Goal: Contribute content

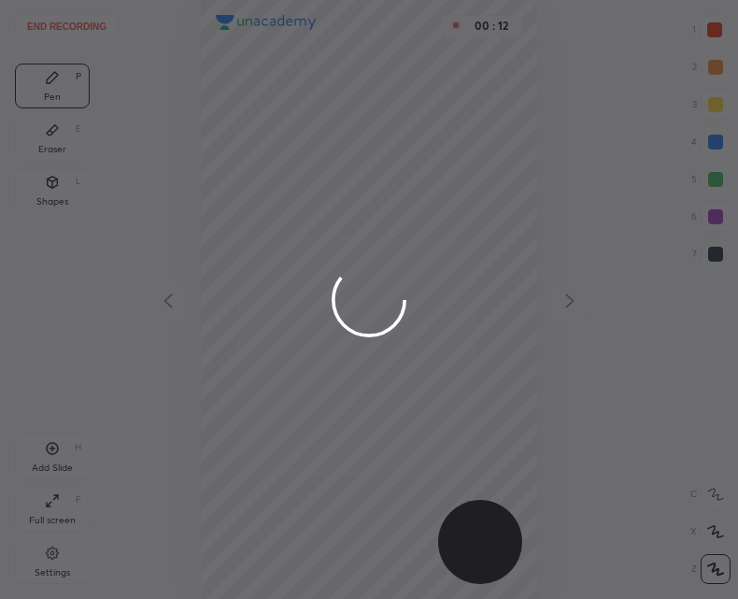
scroll to position [599, 439]
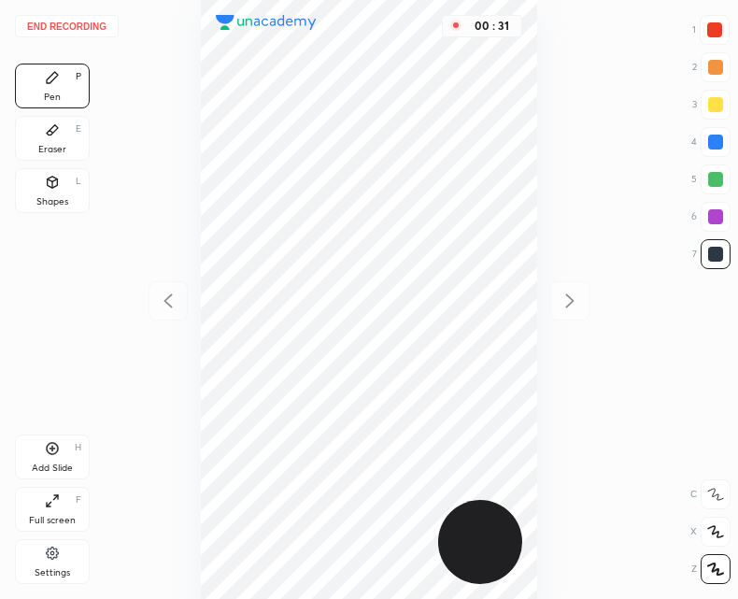
click at [48, 187] on icon at bounding box center [52, 182] width 15 height 15
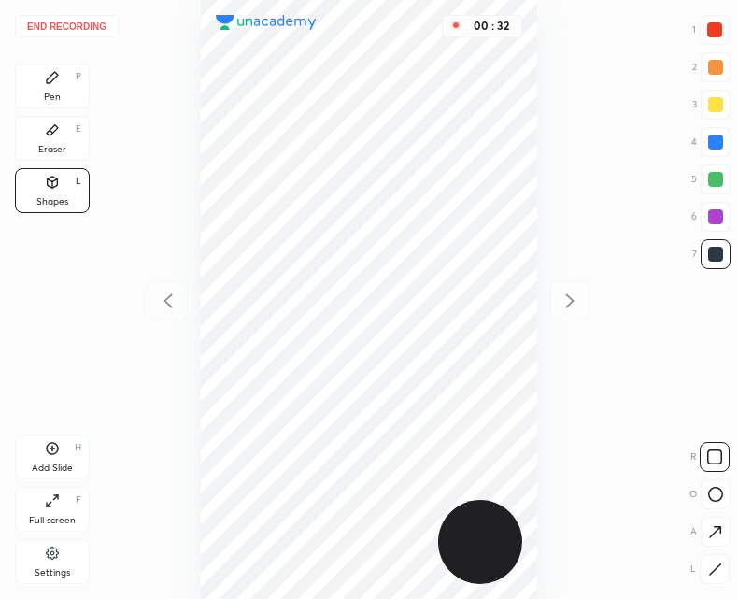
click at [717, 560] on div at bounding box center [714, 569] width 30 height 30
click at [712, 567] on icon at bounding box center [715, 569] width 14 height 14
click at [42, 74] on div "Pen P" at bounding box center [52, 86] width 75 height 45
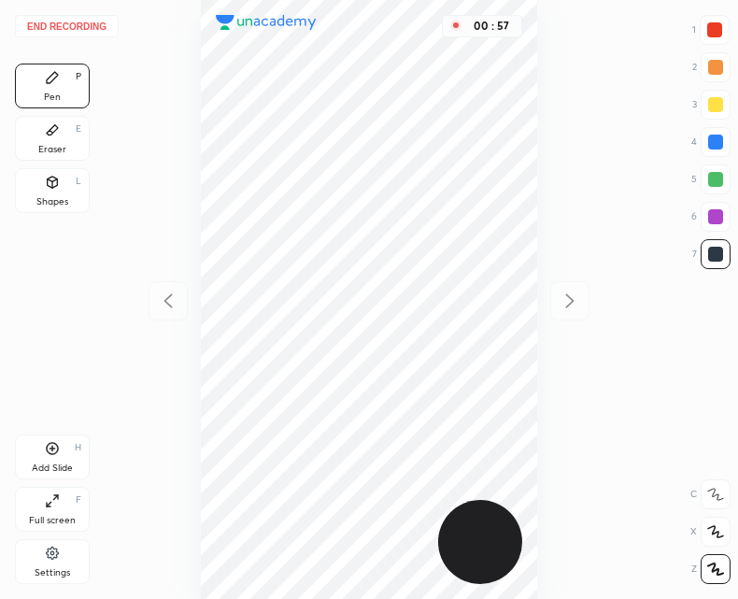
click at [63, 442] on div "Add Slide H" at bounding box center [52, 456] width 75 height 45
click at [172, 295] on icon at bounding box center [167, 300] width 8 height 14
click at [564, 303] on icon at bounding box center [569, 301] width 22 height 22
click at [174, 290] on icon at bounding box center [168, 301] width 22 height 22
click at [571, 296] on icon at bounding box center [569, 301] width 22 height 22
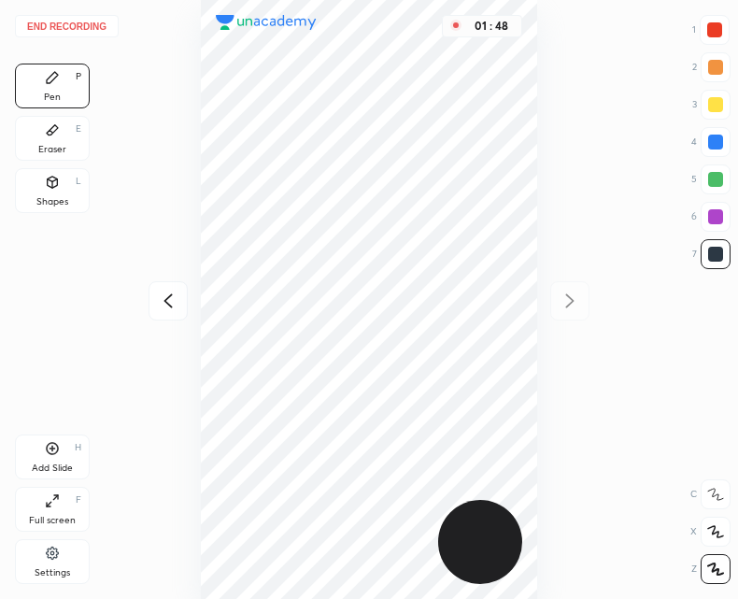
click at [174, 308] on icon at bounding box center [168, 301] width 22 height 22
click at [80, 31] on button "End recording" at bounding box center [67, 26] width 104 height 22
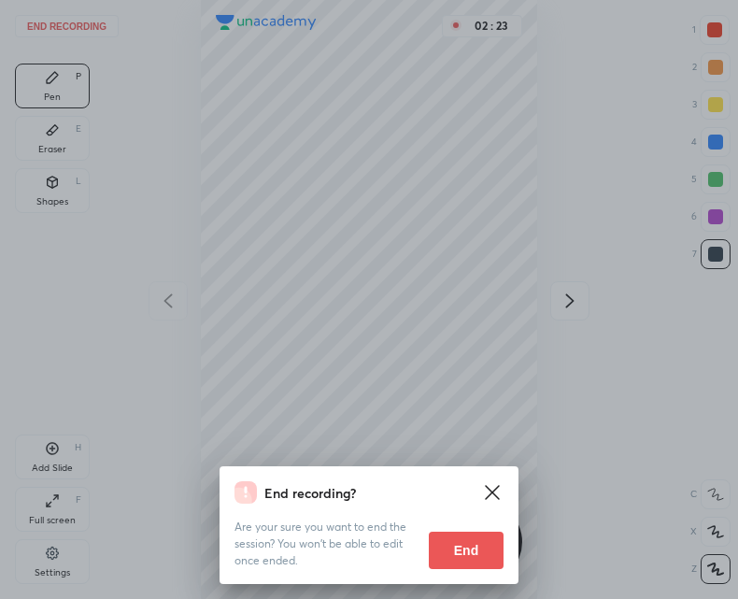
click at [472, 554] on button "End" at bounding box center [466, 549] width 75 height 37
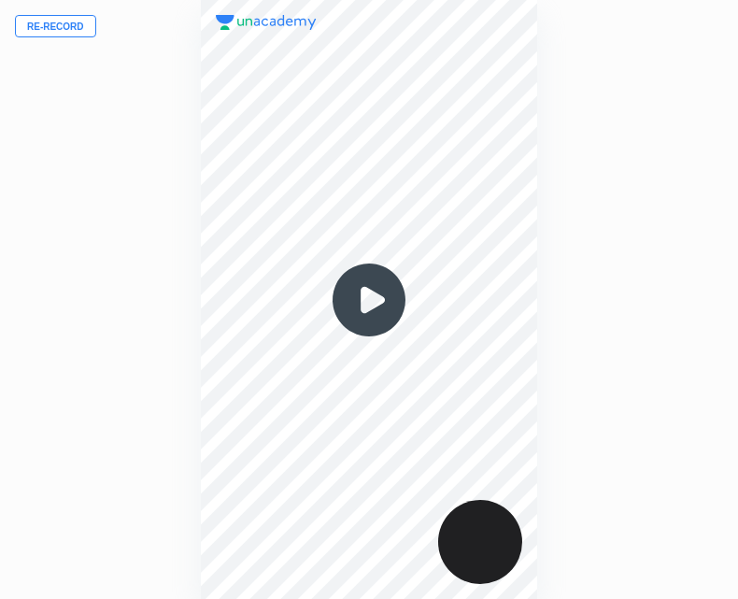
click at [379, 285] on img at bounding box center [369, 300] width 90 height 90
